Goal: Task Accomplishment & Management: Use online tool/utility

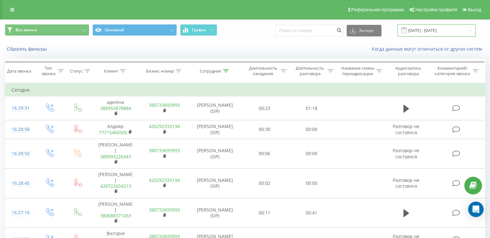
click at [426, 28] on input "[DATE] - [DATE]" at bounding box center [436, 30] width 78 height 13
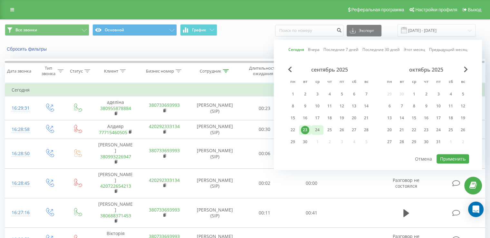
click at [314, 131] on div "24" at bounding box center [317, 130] width 8 height 8
click at [306, 127] on div "23" at bounding box center [305, 130] width 8 height 8
click at [315, 129] on div "24" at bounding box center [317, 130] width 8 height 8
click at [304, 132] on div "23" at bounding box center [305, 130] width 8 height 8
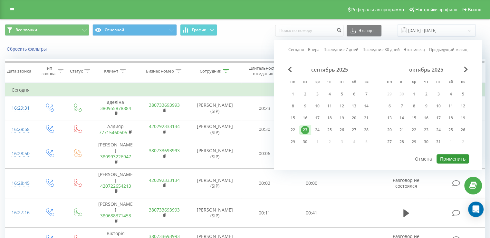
click at [439, 156] on button "Применить" at bounding box center [452, 158] width 33 height 9
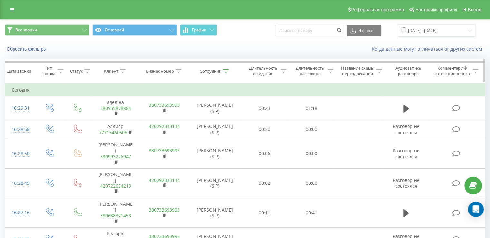
click at [227, 69] on icon at bounding box center [226, 70] width 6 height 3
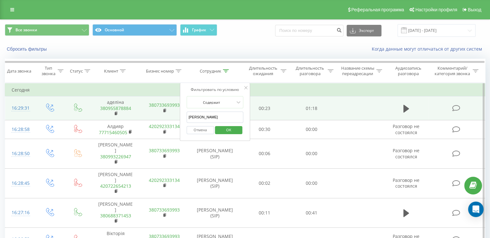
drag, startPoint x: 215, startPoint y: 117, endPoint x: 169, endPoint y: 110, distance: 47.0
type input "я"
drag, startPoint x: 213, startPoint y: 116, endPoint x: 151, endPoint y: 117, distance: 62.8
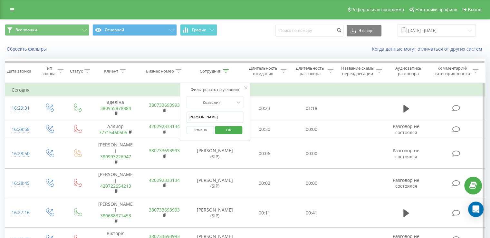
click at [234, 131] on span "OK" at bounding box center [229, 130] width 18 height 10
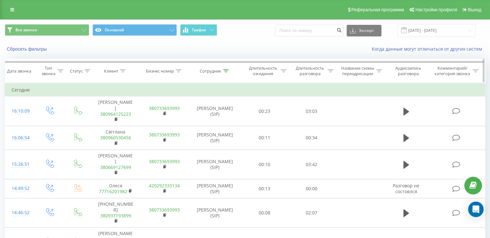
click at [223, 72] on div at bounding box center [226, 70] width 6 height 5
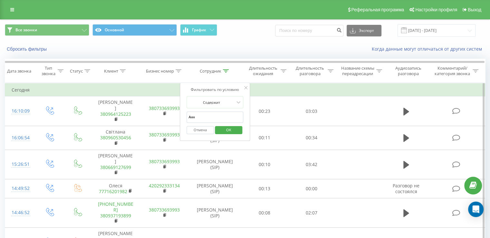
click at [204, 118] on input "Анн" at bounding box center [214, 116] width 57 height 11
type input "А"
type input "[PERSON_NAME]"
click at [227, 129] on span "OK" at bounding box center [229, 130] width 18 height 10
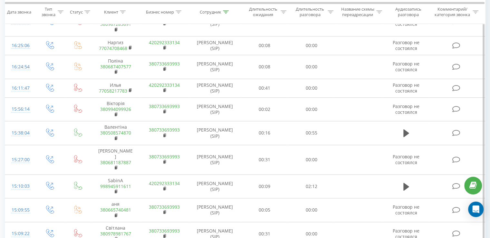
scroll to position [370, 0]
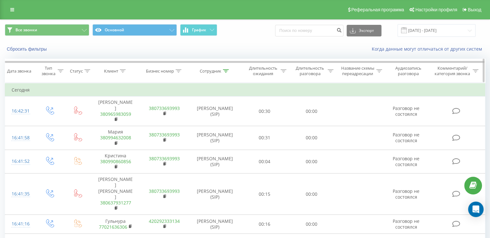
click at [224, 73] on div at bounding box center [226, 70] width 6 height 5
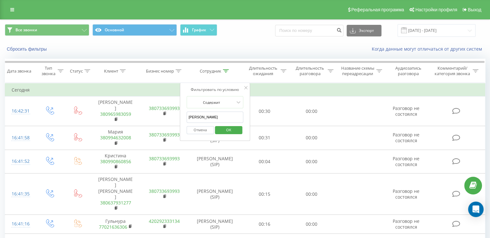
drag, startPoint x: 220, startPoint y: 112, endPoint x: 183, endPoint y: 110, distance: 37.4
click at [183, 110] on div "Фильтровать по условию Содержит Кристина Кривая Отмена OK" at bounding box center [215, 112] width 70 height 58
type input "Тарас"
click at [223, 128] on span "OK" at bounding box center [229, 130] width 18 height 10
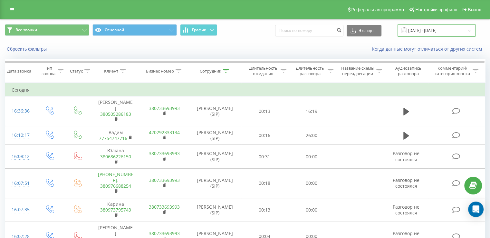
click at [424, 31] on input "[DATE] - [DATE]" at bounding box center [436, 30] width 78 height 13
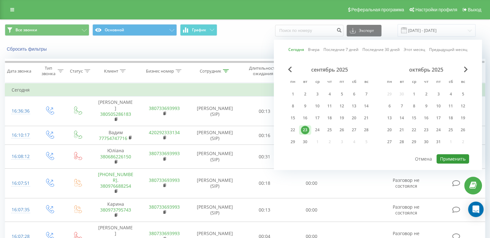
click at [454, 159] on button "Применить" at bounding box center [452, 158] width 33 height 9
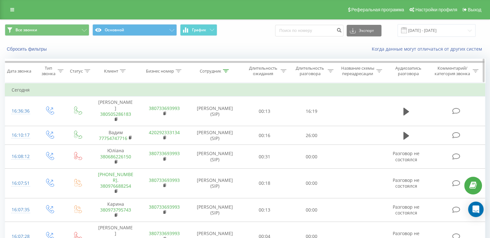
drag, startPoint x: 228, startPoint y: 74, endPoint x: 226, endPoint y: 70, distance: 4.3
click at [226, 70] on th "Сотрудник" at bounding box center [215, 71] width 52 height 24
click at [226, 70] on icon at bounding box center [226, 70] width 6 height 3
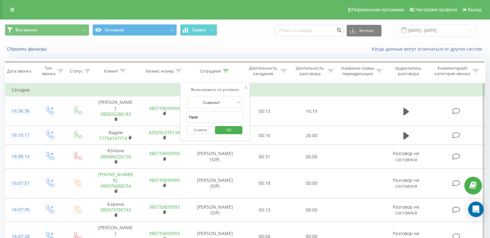
click at [215, 115] on input "Тарас" at bounding box center [214, 116] width 57 height 11
type input "Т"
click at [226, 129] on span "OK" at bounding box center [229, 130] width 18 height 10
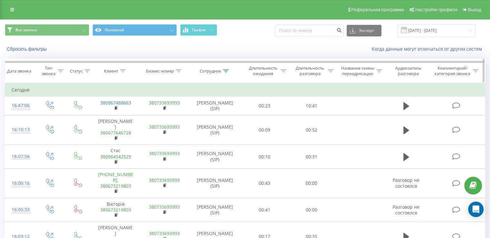
click at [225, 71] on icon at bounding box center [226, 70] width 6 height 3
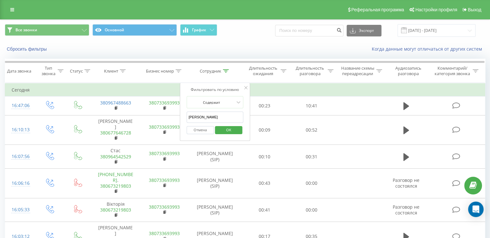
click at [216, 116] on input "Богдан" at bounding box center [214, 116] width 57 height 11
type input "Б"
type input "Ирина"
click at [226, 127] on span "OK" at bounding box center [229, 130] width 18 height 10
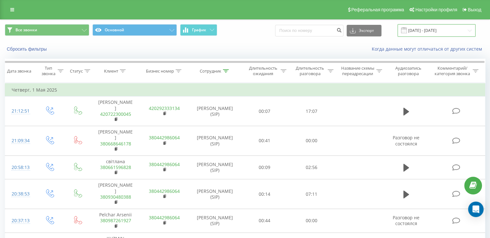
click at [434, 34] on input "[DATE] - [DATE]" at bounding box center [436, 30] width 78 height 13
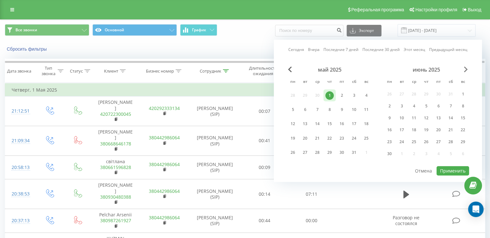
click at [465, 69] on span "Next Month" at bounding box center [466, 69] width 4 height 6
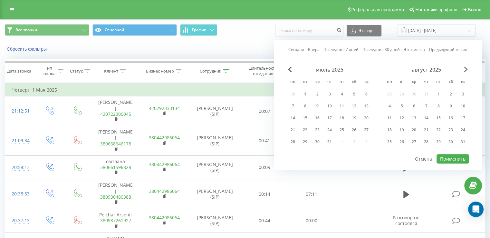
click at [465, 69] on span "Next Month" at bounding box center [466, 69] width 4 height 6
click at [397, 128] on div "23" at bounding box center [401, 130] width 12 height 10
click at [449, 156] on button "Применить" at bounding box center [452, 158] width 33 height 9
type input "[DATE] - [DATE]"
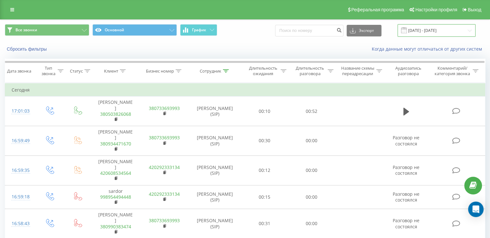
click at [424, 31] on input "[DATE] - [DATE]" at bounding box center [436, 30] width 78 height 13
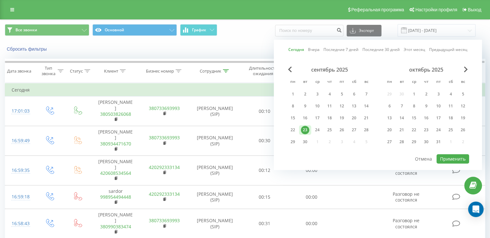
click at [318, 123] on div "сентябрь 2025 пн вт ср чт пт сб вс 1 2 3 4 5 6 7 8 9 10 11 12 13 14 15 16 17 18…" at bounding box center [330, 107] width 86 height 82
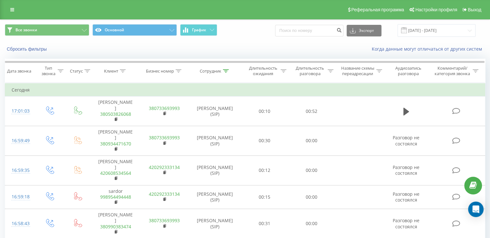
click at [259, 41] on div "Сбросить фильтры Когда данные могут отличаться от других систем" at bounding box center [244, 48] width 489 height 15
